Goal: Find specific page/section: Find specific page/section

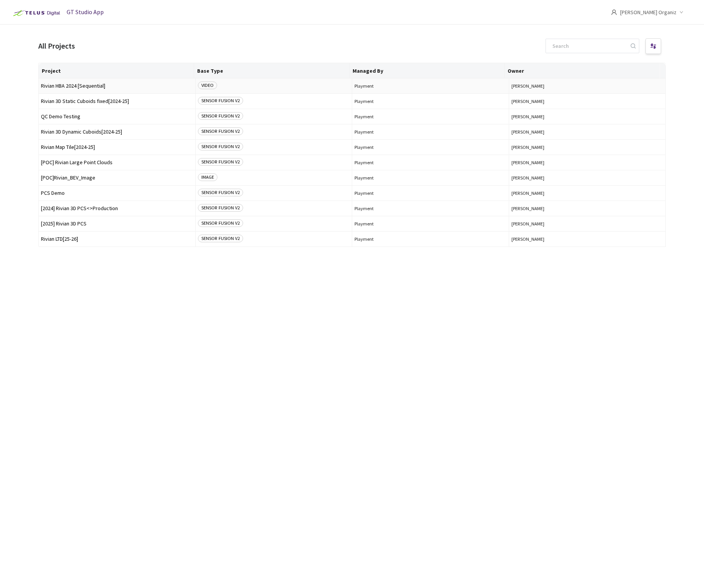
click at [87, 84] on span "Rivian HBA 2024 [Sequential]" at bounding box center [117, 86] width 152 height 6
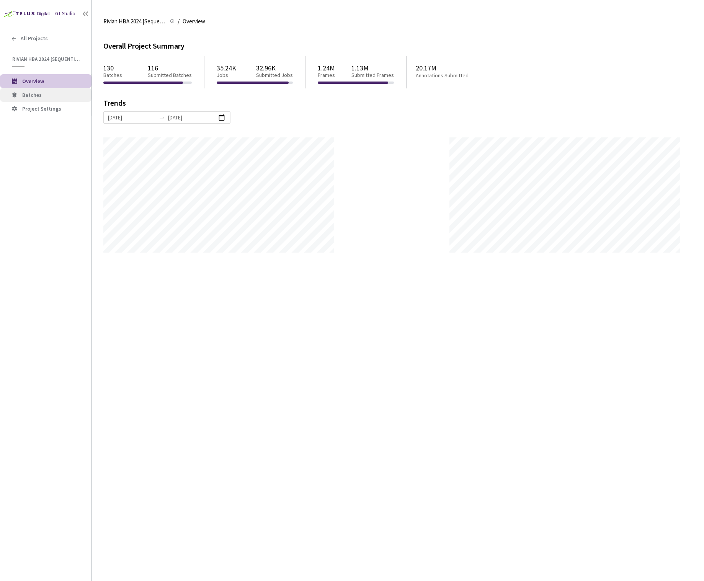
scroll to position [581, 704]
click at [47, 97] on span "Batches" at bounding box center [53, 95] width 63 height 7
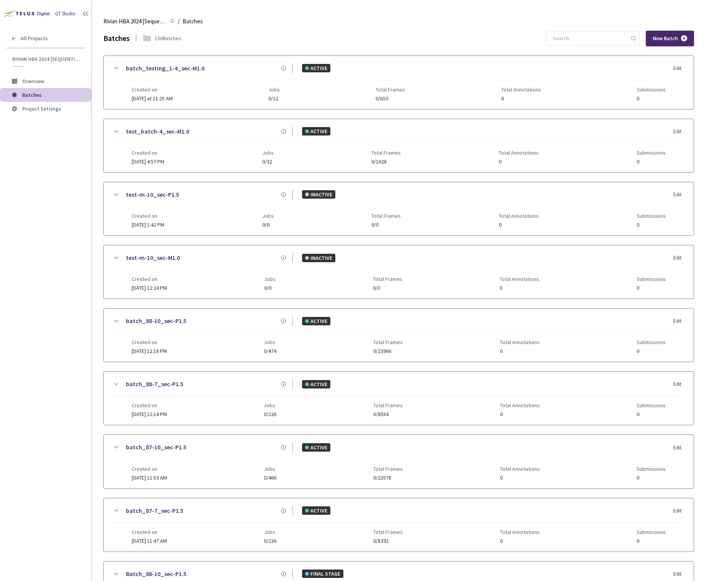
click at [100, 220] on main "Rivian HBA 2024 [Sequential] Rivian HBA 2024 [Sequential] / Batches Batches Bat…" at bounding box center [398, 290] width 612 height 581
click at [96, 221] on main "Rivian HBA 2024 [Sequential] Rivian HBA 2024 [Sequential] / Batches Batches Bat…" at bounding box center [398, 290] width 612 height 581
click at [101, 231] on main "Rivian HBA 2024 [Sequential] Rivian HBA 2024 [Sequential] / Batches Batches Bat…" at bounding box center [398, 290] width 612 height 581
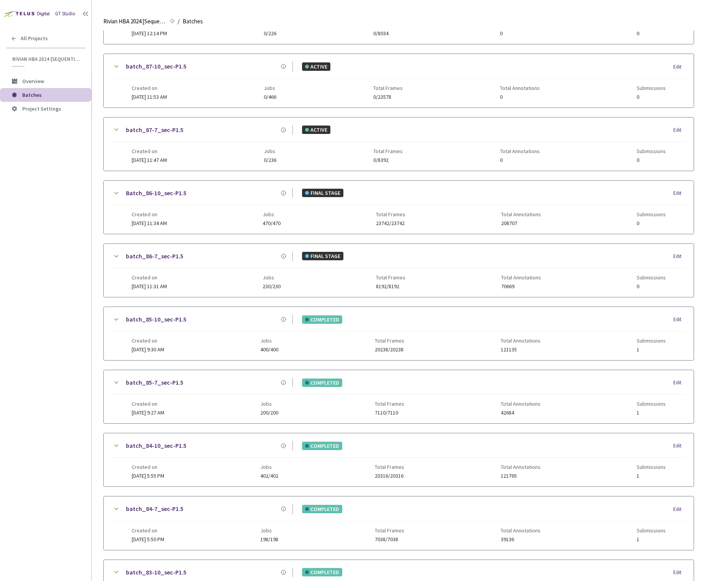
scroll to position [374, 0]
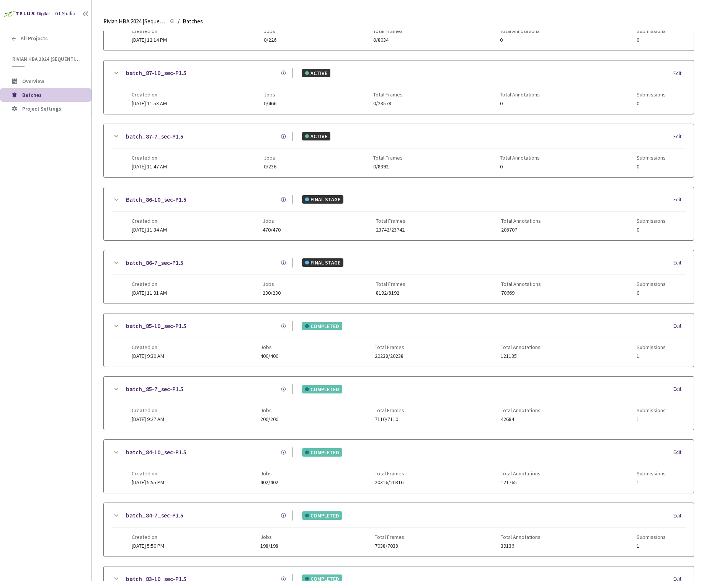
click at [246, 263] on div "batch_86-7_sec-P1.5" at bounding box center [207, 263] width 172 height 10
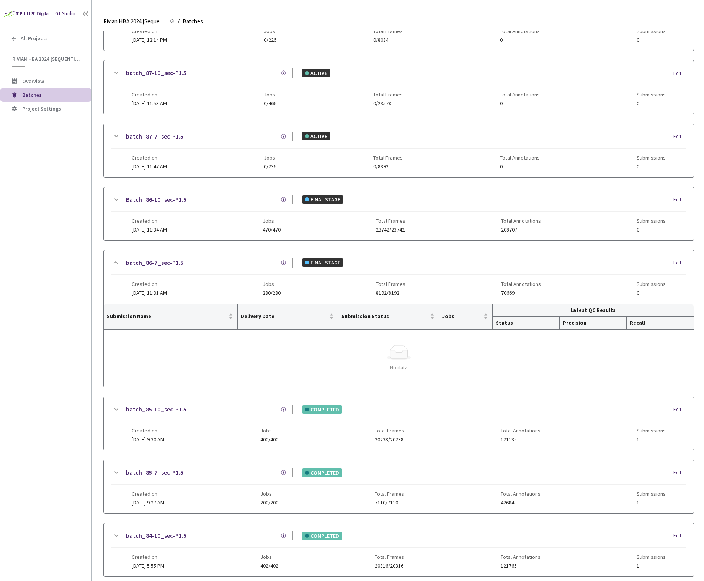
click at [260, 200] on div "Batch_86-10_sec-P1.5" at bounding box center [207, 200] width 172 height 10
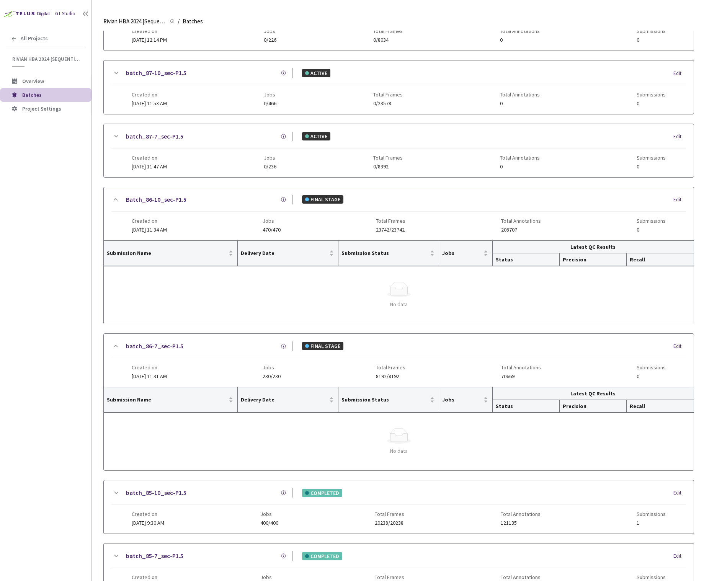
click at [260, 200] on div "Batch_86-10_sec-P1.5" at bounding box center [207, 200] width 172 height 10
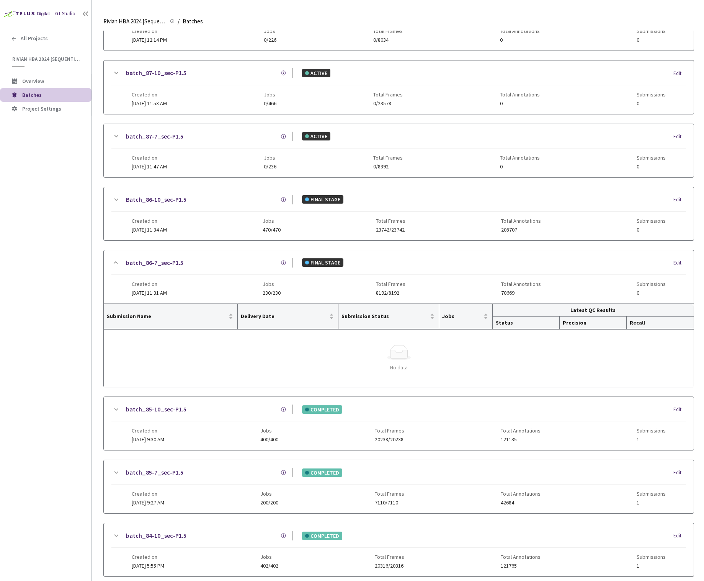
click at [250, 265] on div "batch_86-7_sec-P1.5" at bounding box center [207, 263] width 172 height 10
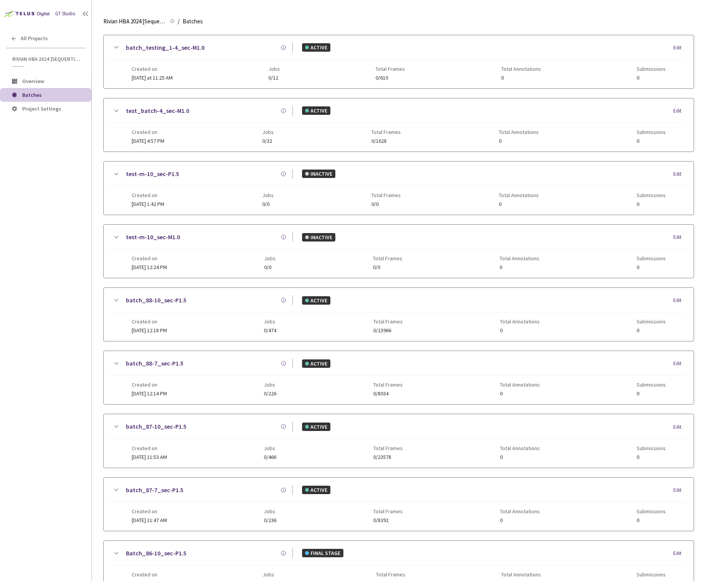
scroll to position [0, 0]
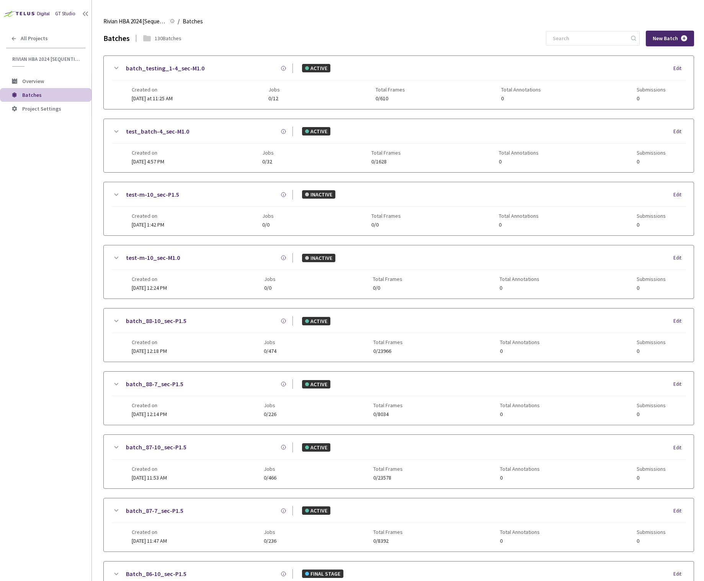
click at [52, 155] on div "GT Studio All Projects Rivian HBA 2024 [Sequential] Rivian HBA 2024 [Sequential…" at bounding box center [45, 273] width 91 height 546
